Goal: Task Accomplishment & Management: Complete application form

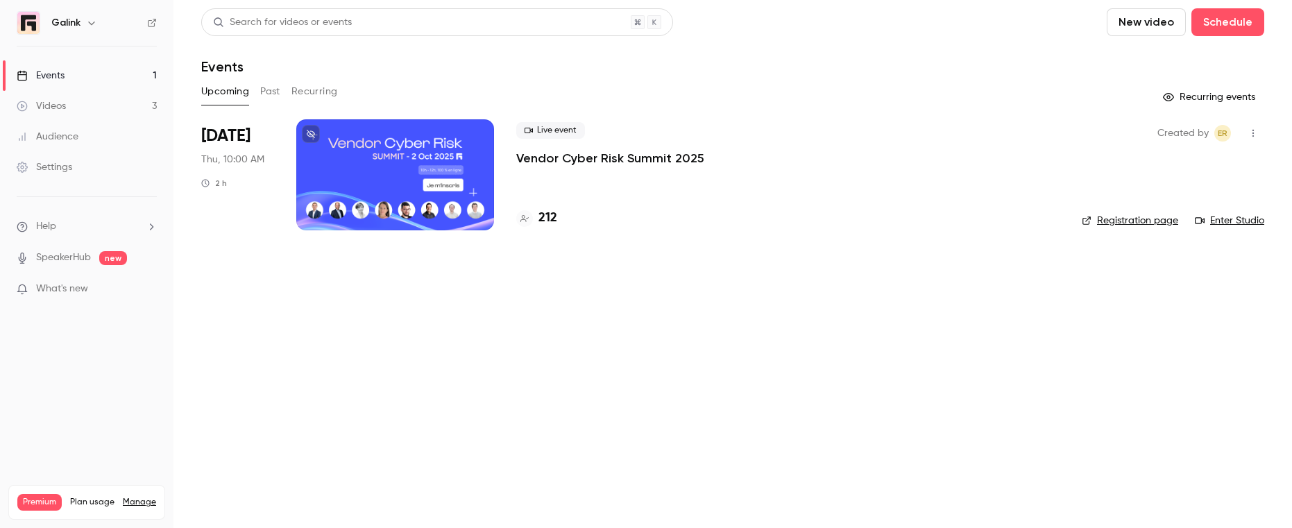
click at [103, 72] on link "Events 1" at bounding box center [86, 75] width 173 height 31
click at [69, 101] on link "Videos 3" at bounding box center [86, 106] width 173 height 31
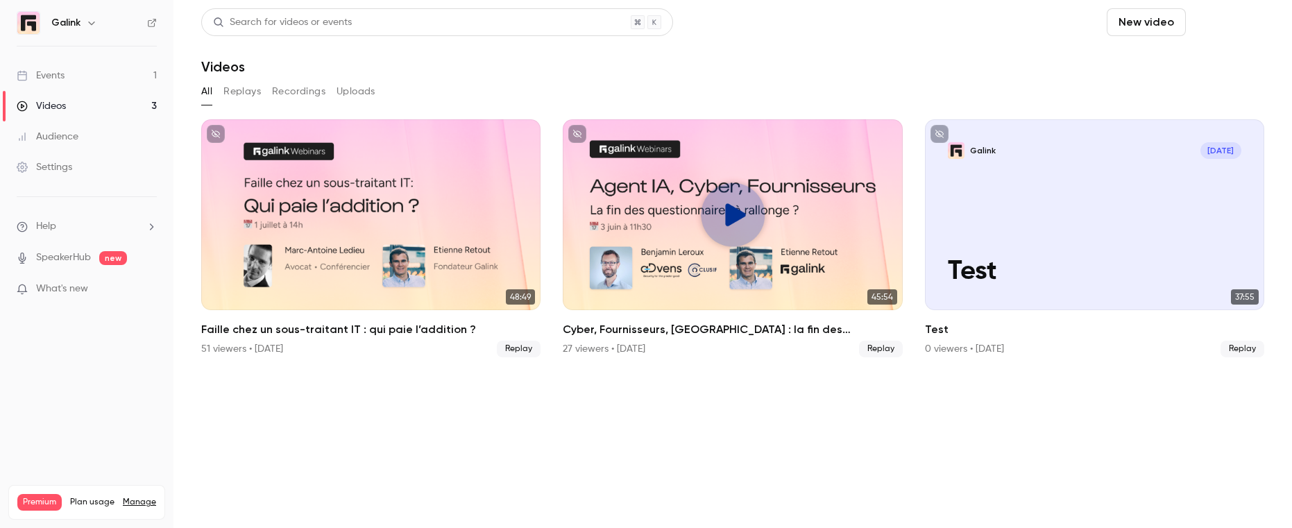
click at [1212, 22] on button "Schedule" at bounding box center [1228, 22] width 73 height 28
click at [1173, 63] on div "One time event" at bounding box center [1199, 60] width 105 height 14
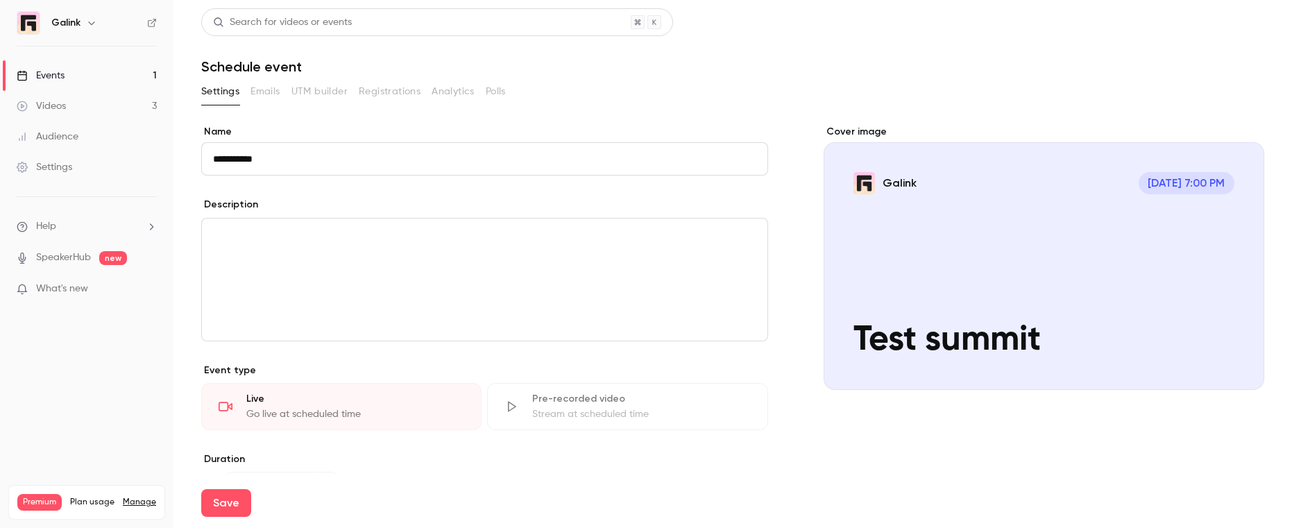
type input "**********"
click at [470, 451] on div "**********" at bounding box center [484, 420] width 567 height 591
click at [220, 508] on button "Save" at bounding box center [226, 503] width 50 height 28
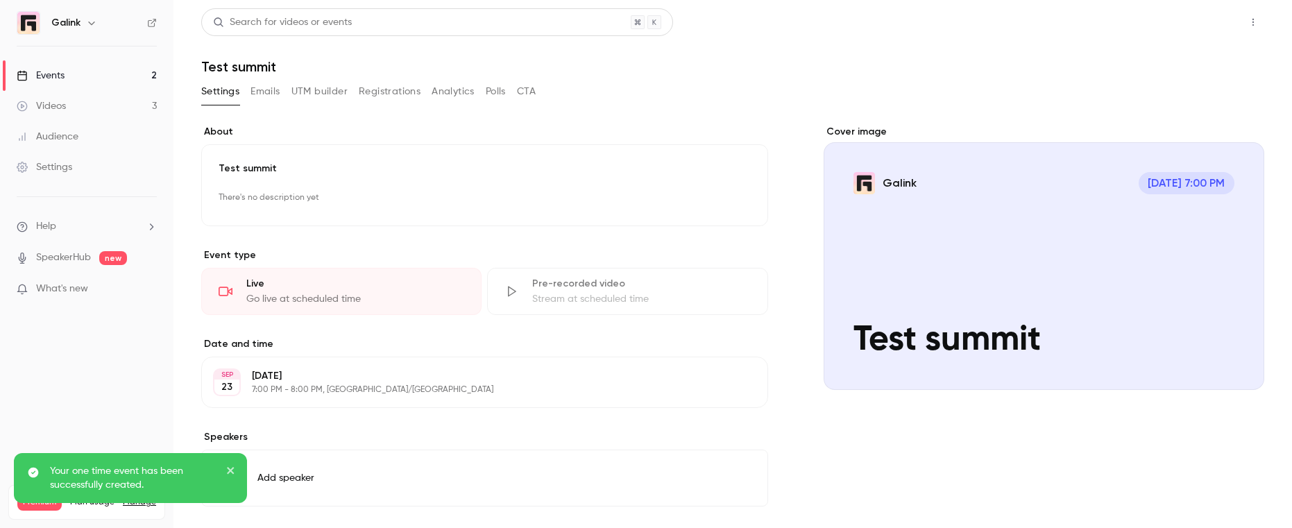
click at [1217, 23] on button "Share" at bounding box center [1203, 22] width 55 height 28
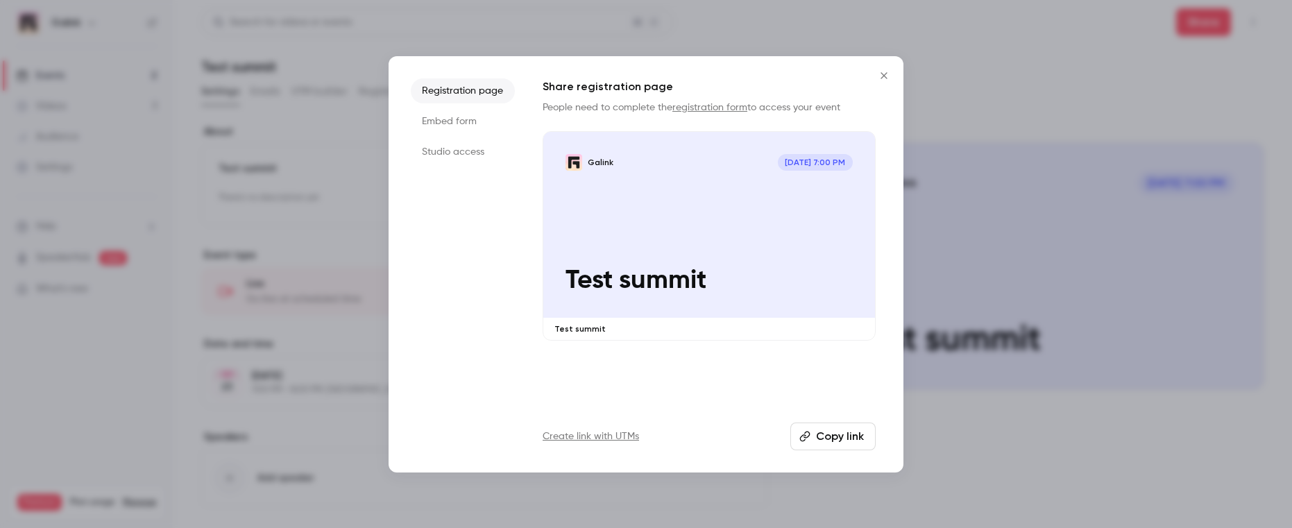
click at [828, 445] on button "Copy link" at bounding box center [832, 437] width 85 height 28
click at [883, 76] on icon "Close" at bounding box center [884, 75] width 6 height 6
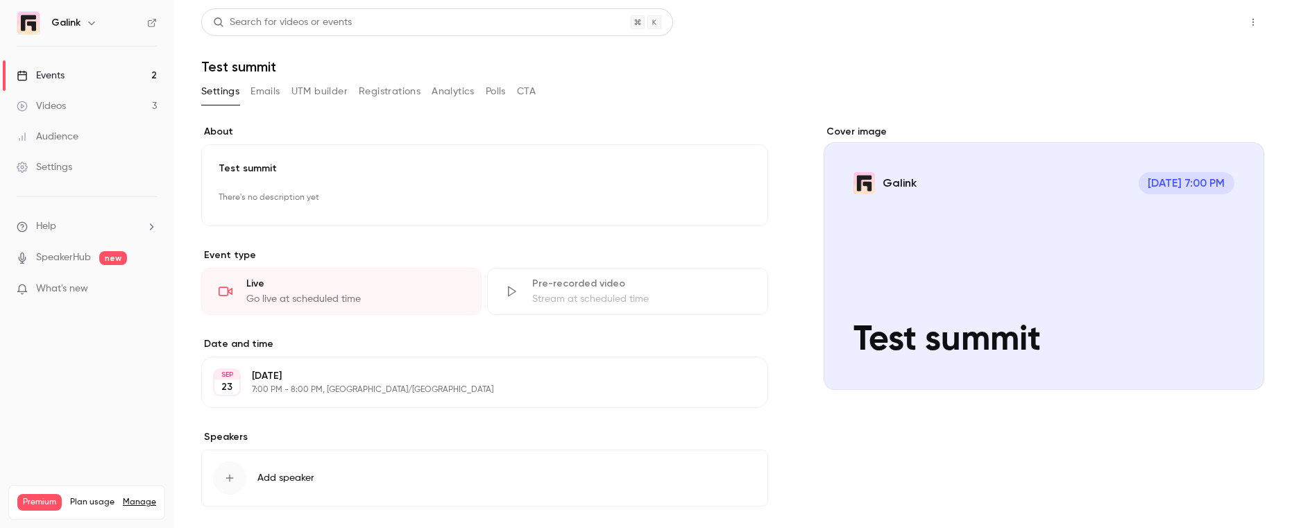
click at [1210, 22] on button "Share" at bounding box center [1203, 22] width 55 height 28
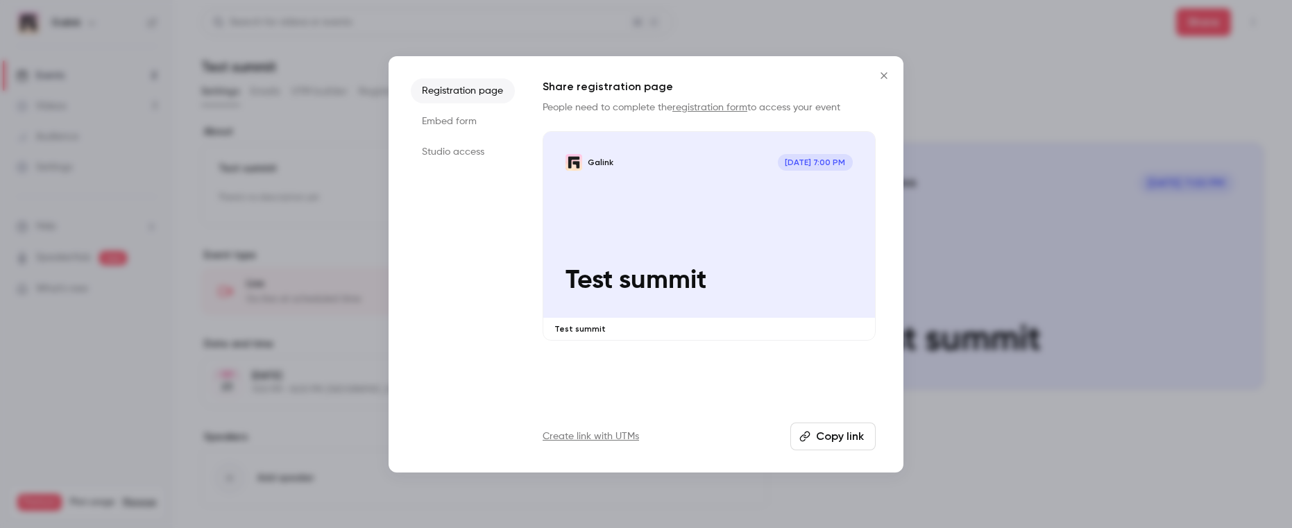
click at [823, 437] on button "Copy link" at bounding box center [832, 437] width 85 height 28
click at [885, 73] on icon "Close" at bounding box center [884, 75] width 17 height 11
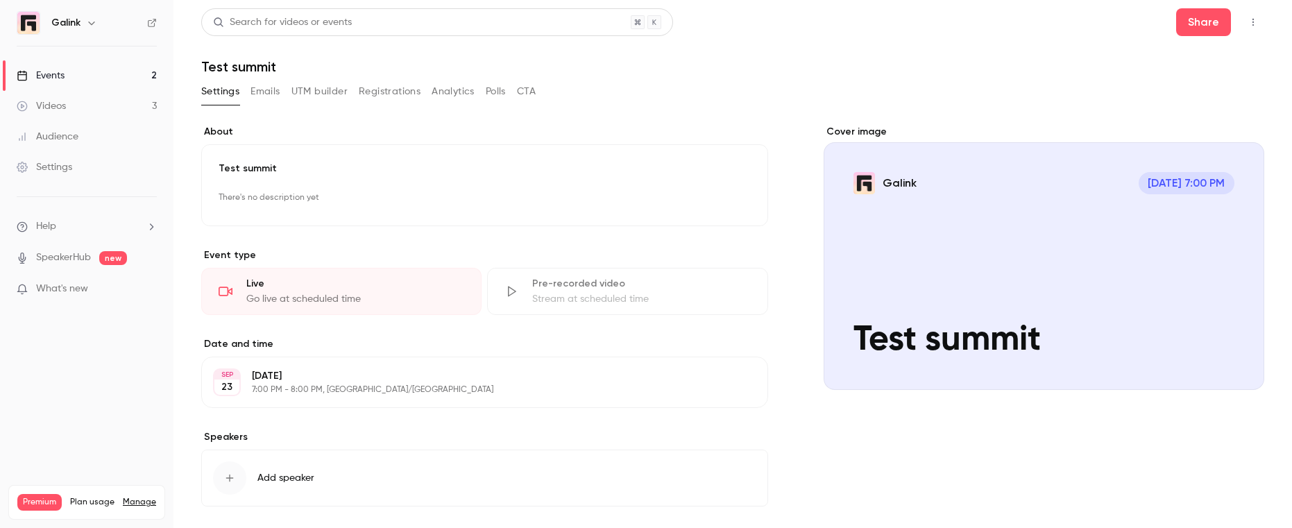
click at [1257, 12] on button "button" at bounding box center [1253, 22] width 22 height 22
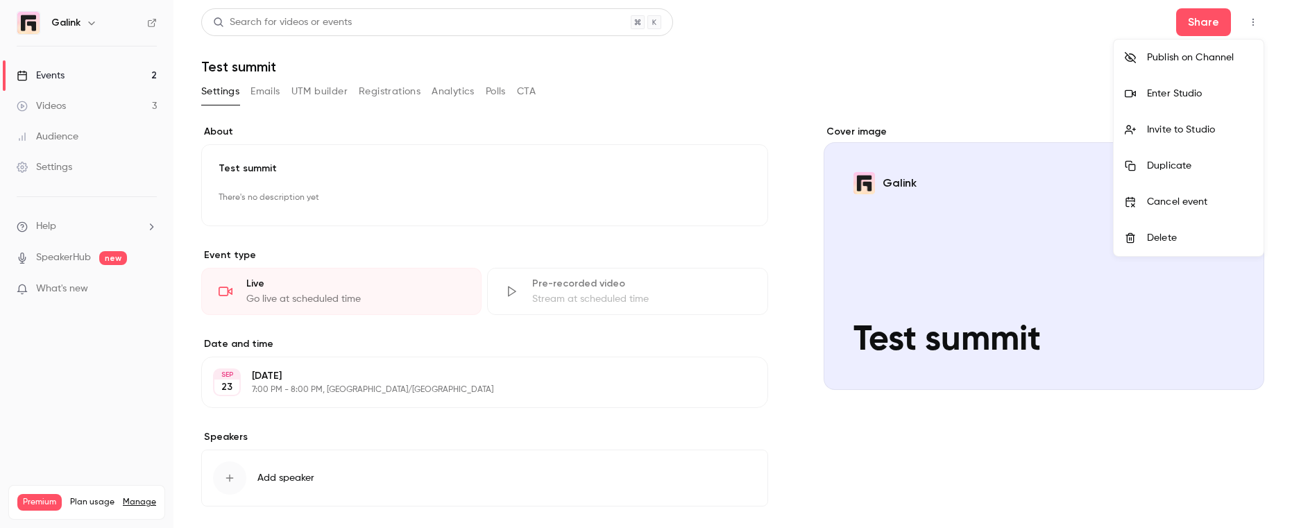
click at [1169, 88] on div "Enter Studio" at bounding box center [1199, 94] width 105 height 14
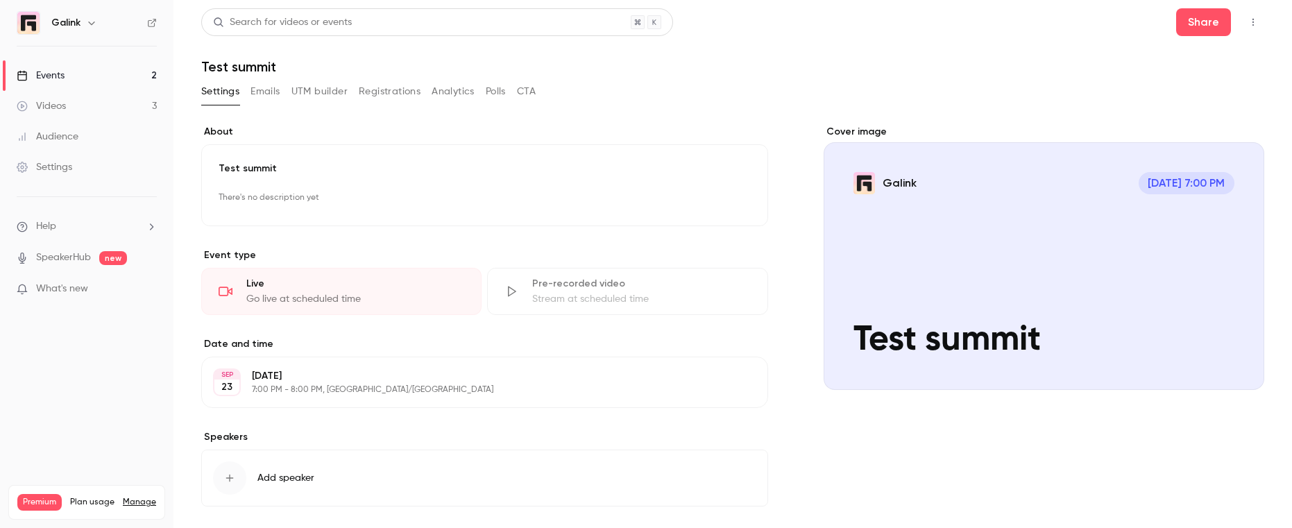
click at [1251, 16] on button "button" at bounding box center [1253, 22] width 22 height 22
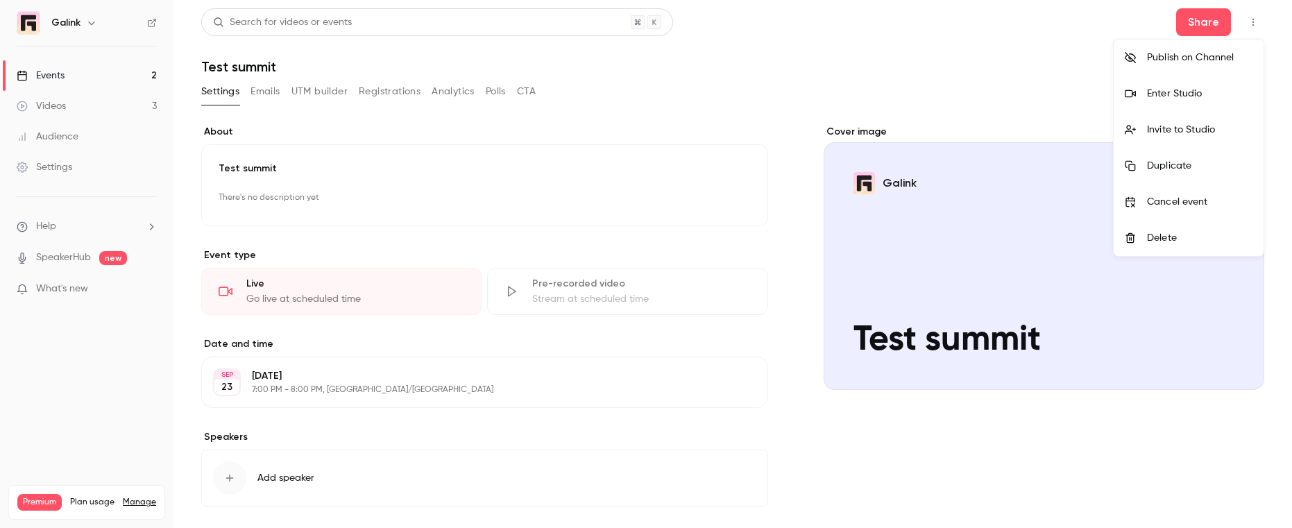
click at [1180, 92] on div "Enter Studio" at bounding box center [1199, 94] width 105 height 14
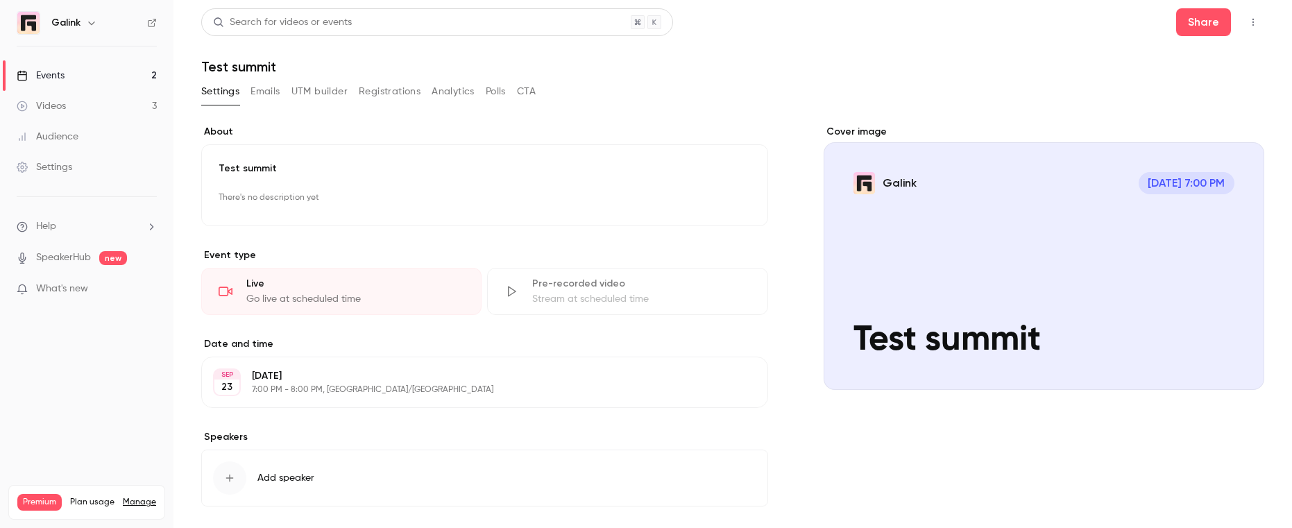
scroll to position [65, 0]
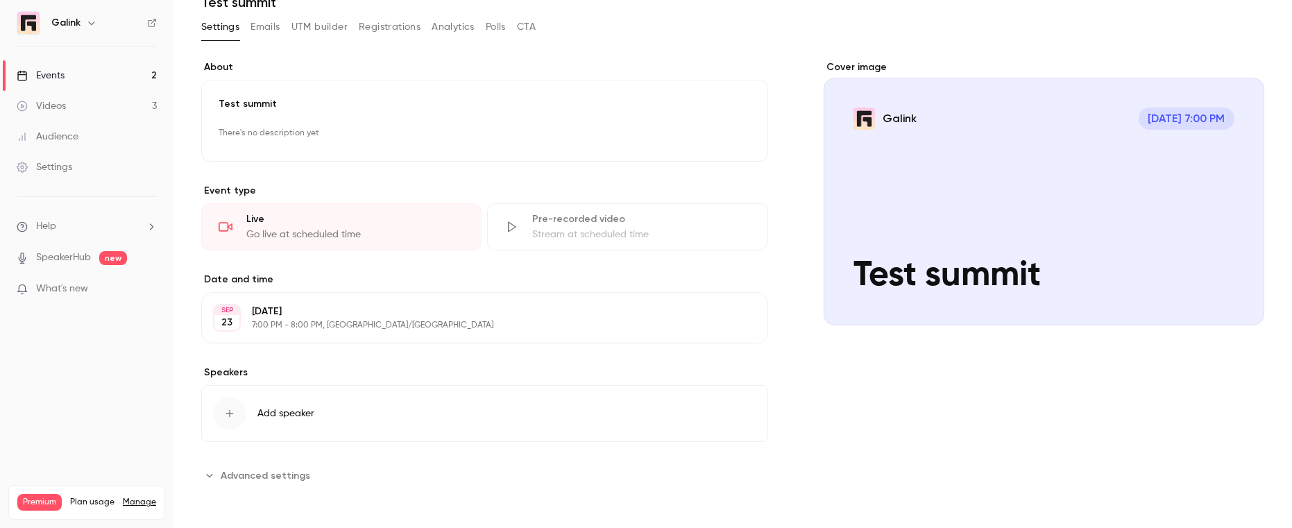
click at [100, 78] on link "Events 2" at bounding box center [86, 75] width 173 height 31
